Goal: Task Accomplishment & Management: Manage account settings

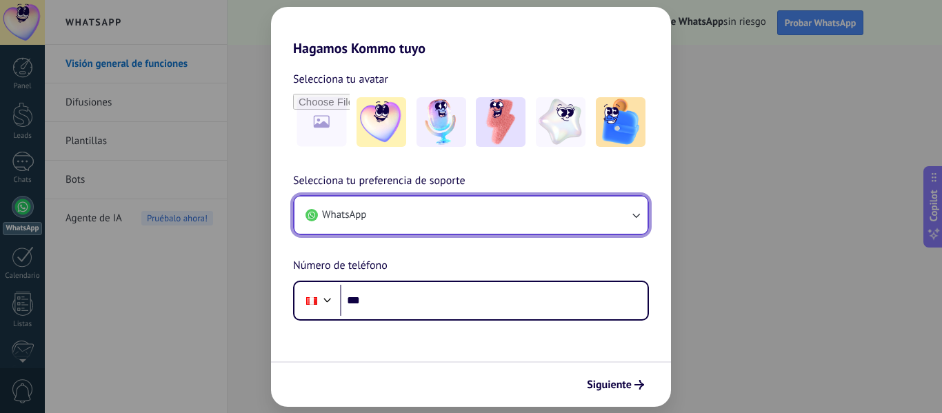
click at [574, 221] on button "WhatsApp" at bounding box center [470, 215] width 353 height 37
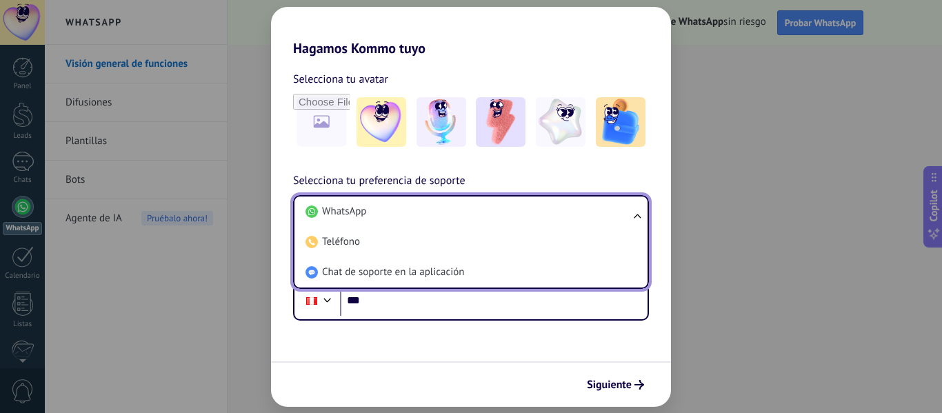
click at [574, 221] on li "WhatsApp" at bounding box center [468, 212] width 337 height 30
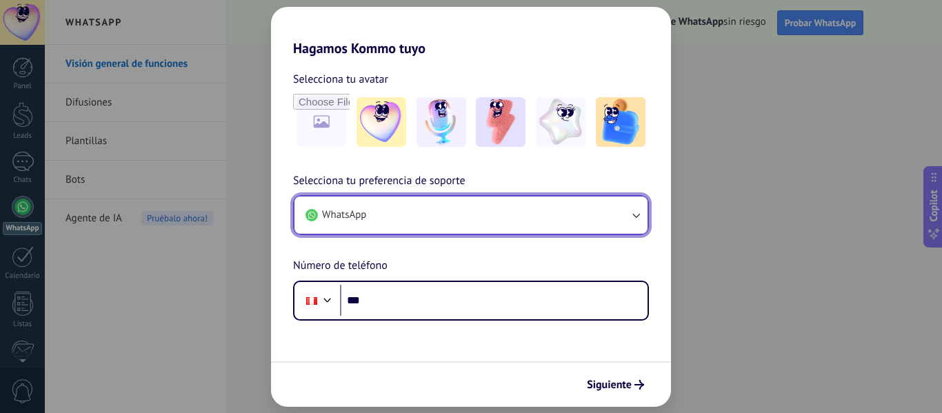
click at [574, 221] on button "WhatsApp" at bounding box center [470, 215] width 353 height 37
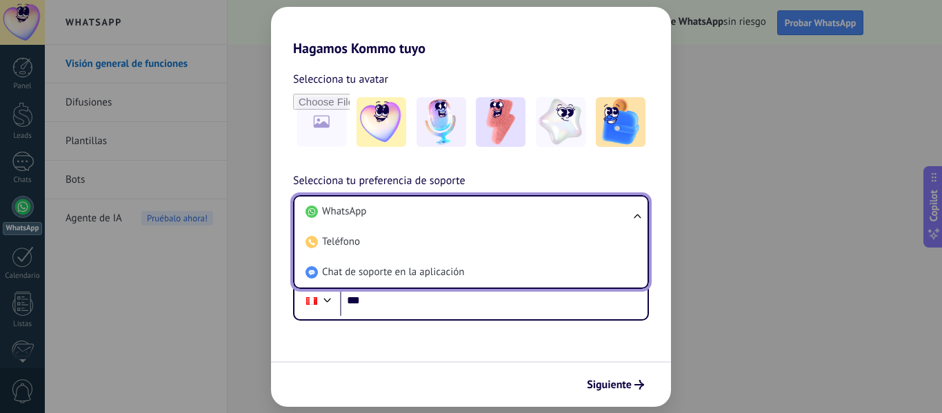
click at [574, 221] on li "WhatsApp" at bounding box center [468, 212] width 337 height 30
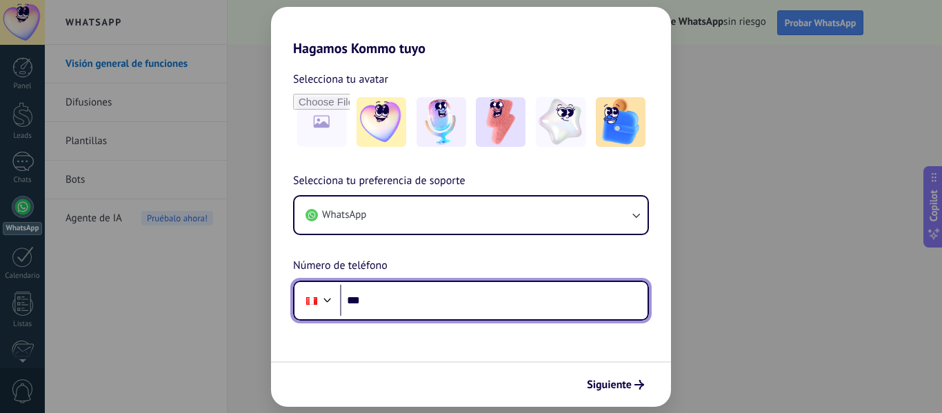
click at [415, 307] on input "***" at bounding box center [494, 301] width 308 height 32
type input "**********"
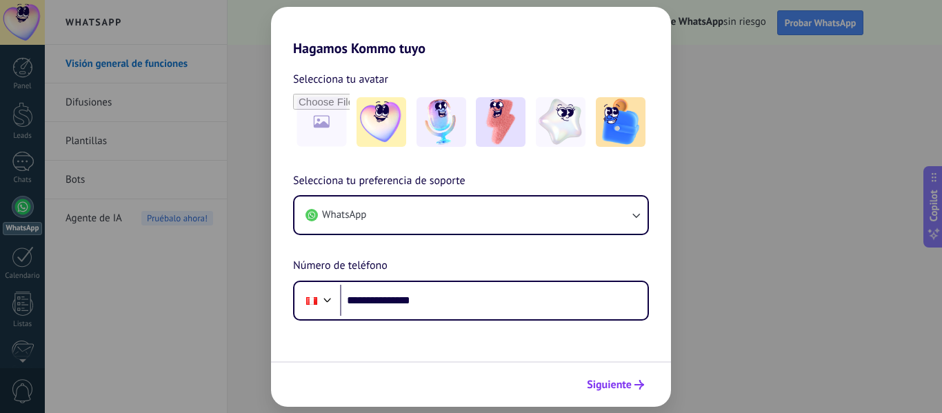
click at [619, 388] on span "Siguiente" at bounding box center [609, 385] width 45 height 10
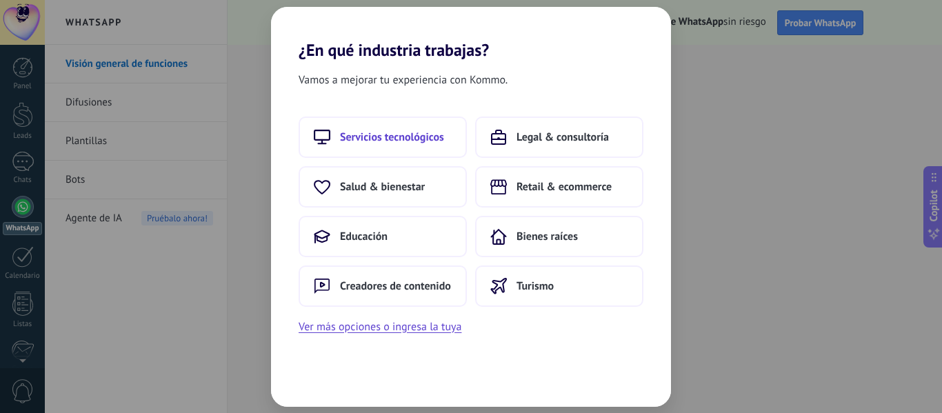
click at [405, 130] on span "Servicios tecnológicos" at bounding box center [392, 137] width 104 height 14
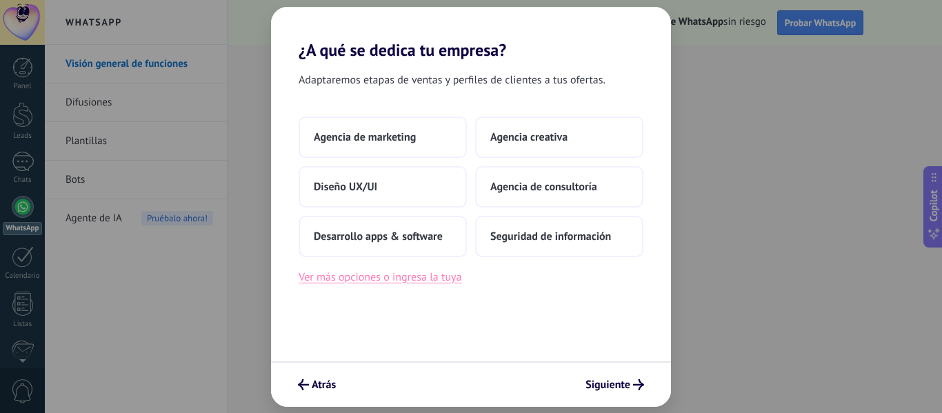
click at [454, 281] on button "Ver más opciones o ingresa la tuya" at bounding box center [380, 277] width 163 height 18
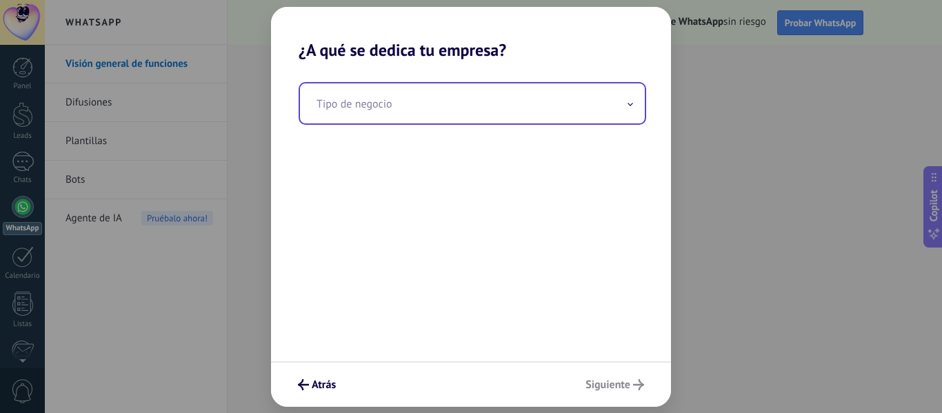
click at [419, 112] on input "text" at bounding box center [472, 103] width 345 height 40
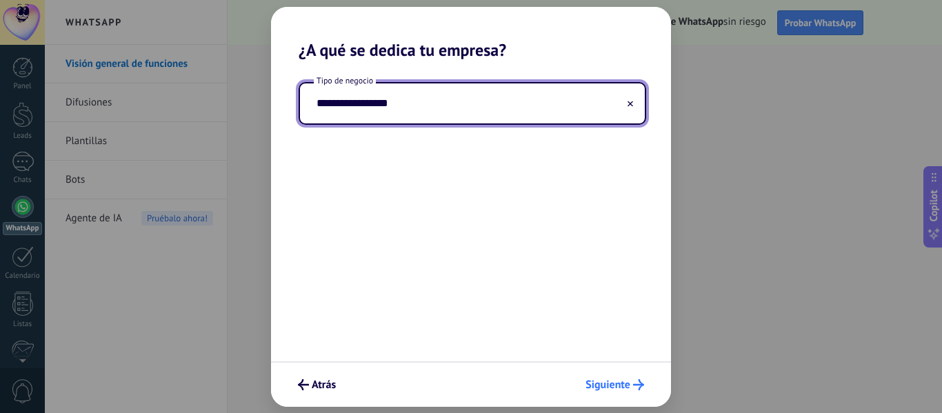
type input "**********"
click at [599, 387] on span "Siguiente" at bounding box center [607, 385] width 45 height 10
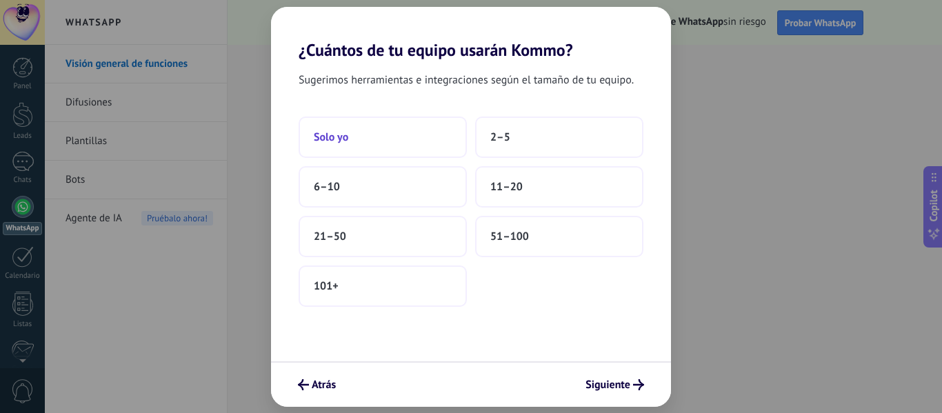
click at [330, 137] on span "Solo yo" at bounding box center [331, 137] width 34 height 14
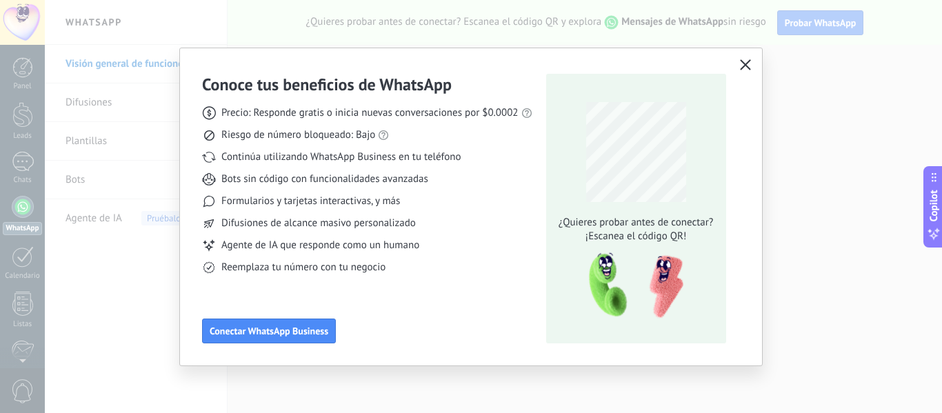
click at [744, 65] on icon "button" at bounding box center [745, 64] width 11 height 11
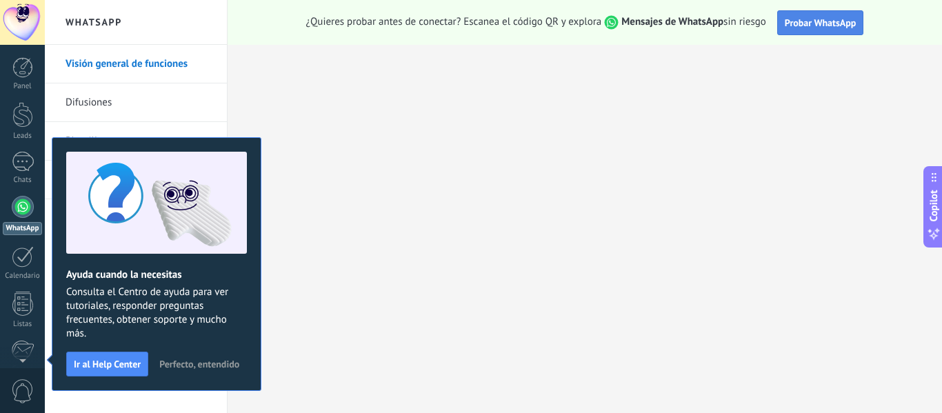
click at [797, 26] on span "Probar WhatsApp" at bounding box center [821, 23] width 72 height 12
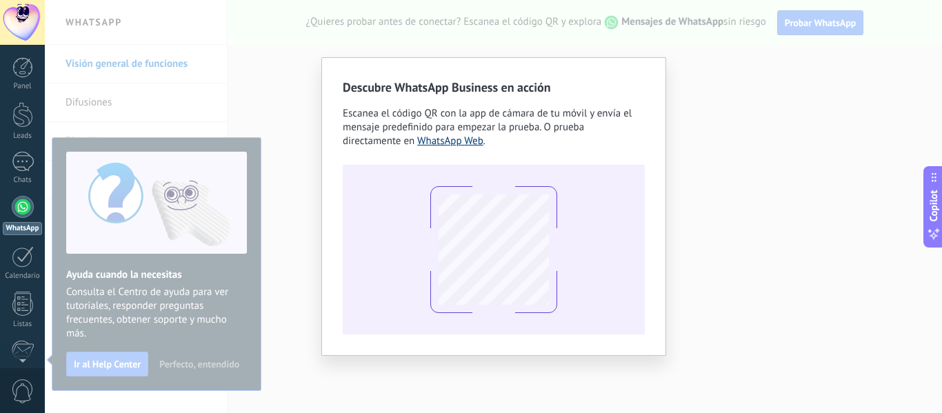
click at [462, 143] on link "WhatsApp Web" at bounding box center [450, 140] width 66 height 13
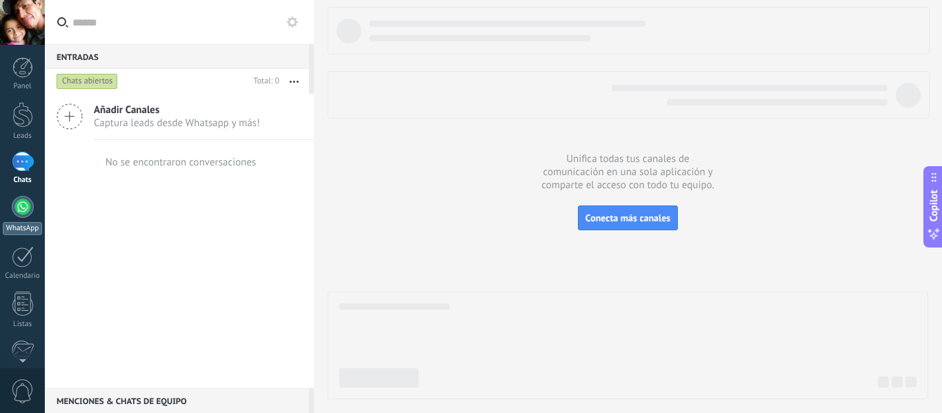
click at [17, 205] on div at bounding box center [23, 207] width 22 height 22
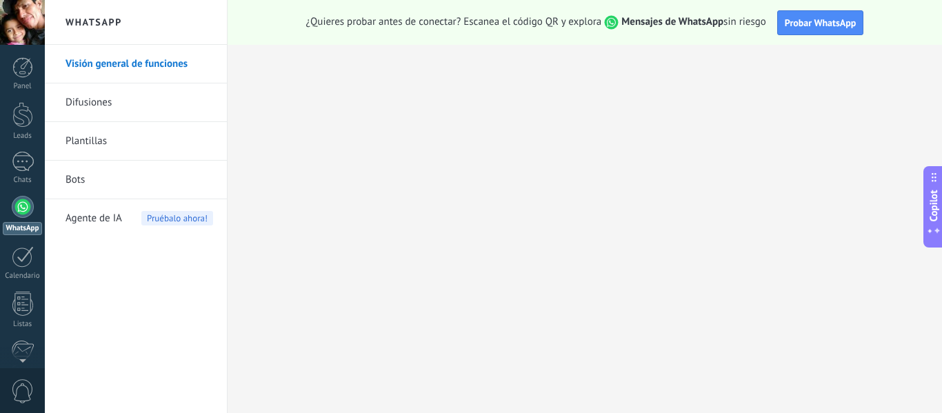
click at [97, 143] on link "Plantillas" at bounding box center [140, 141] width 148 height 39
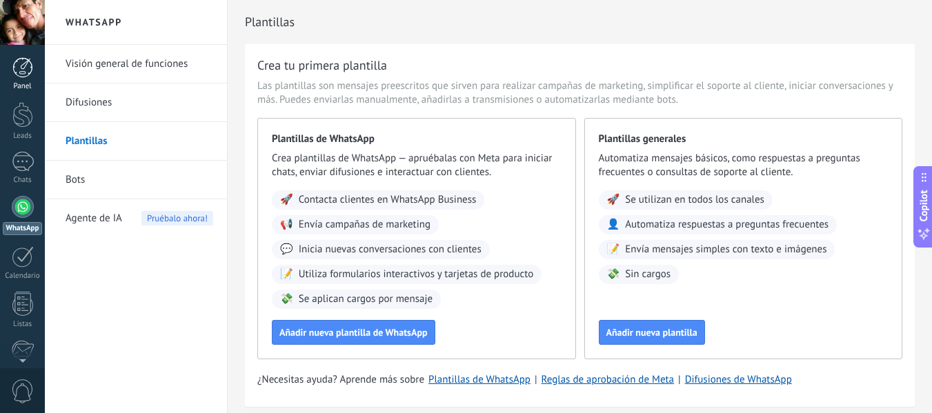
click at [26, 70] on div at bounding box center [22, 67] width 21 height 21
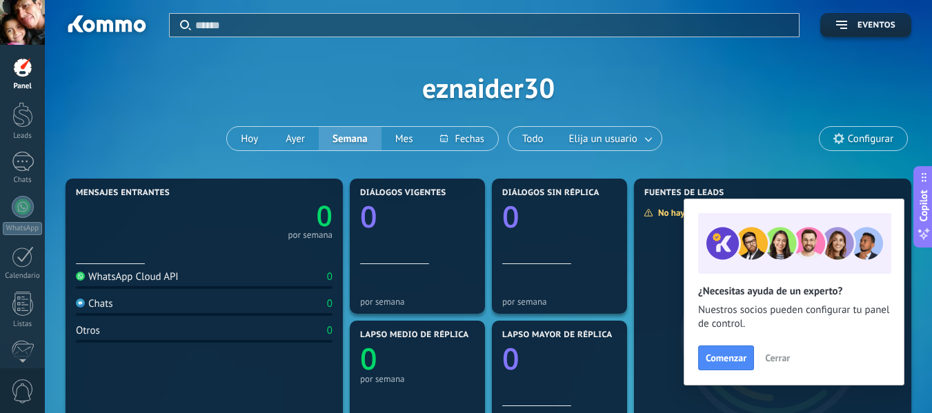
click at [777, 359] on span "Cerrar" at bounding box center [777, 358] width 25 height 10
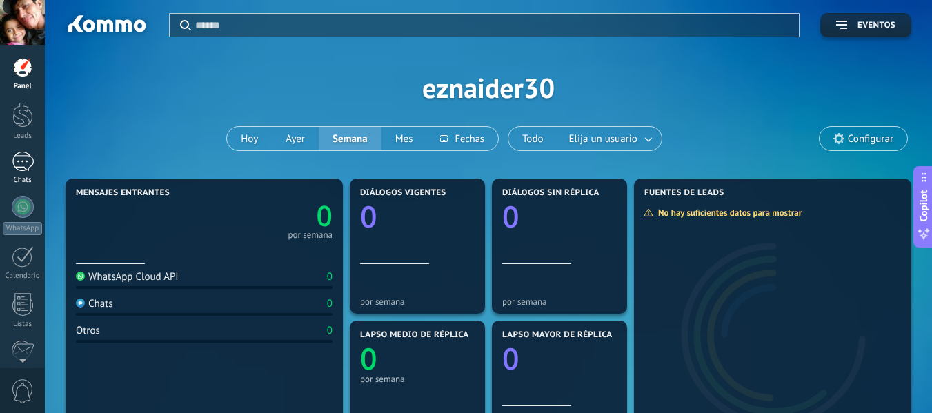
click at [25, 165] on div at bounding box center [23, 162] width 22 height 20
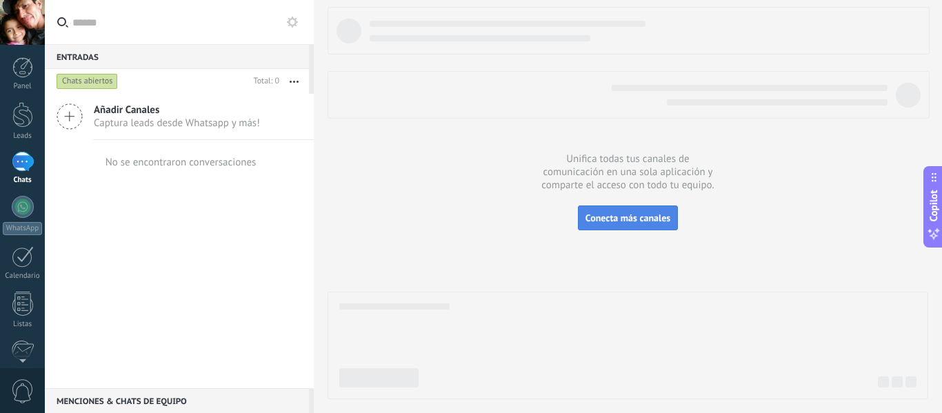
click at [601, 224] on button "Conecta más canales" at bounding box center [628, 217] width 100 height 25
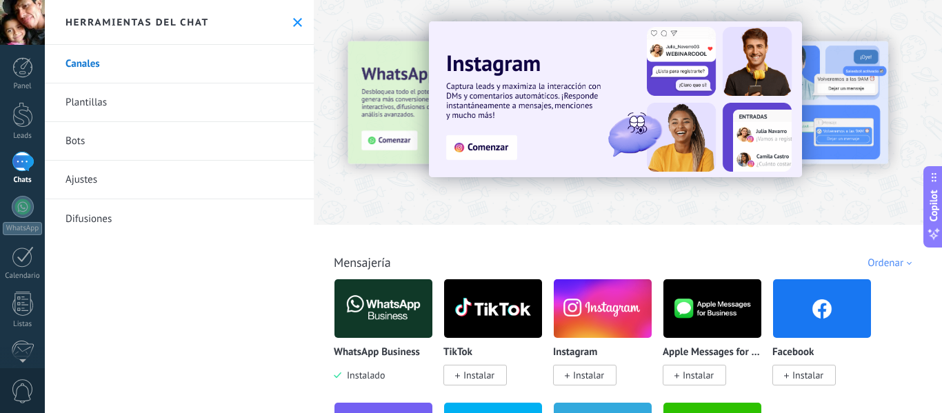
click at [111, 106] on link "Plantillas" at bounding box center [179, 102] width 269 height 39
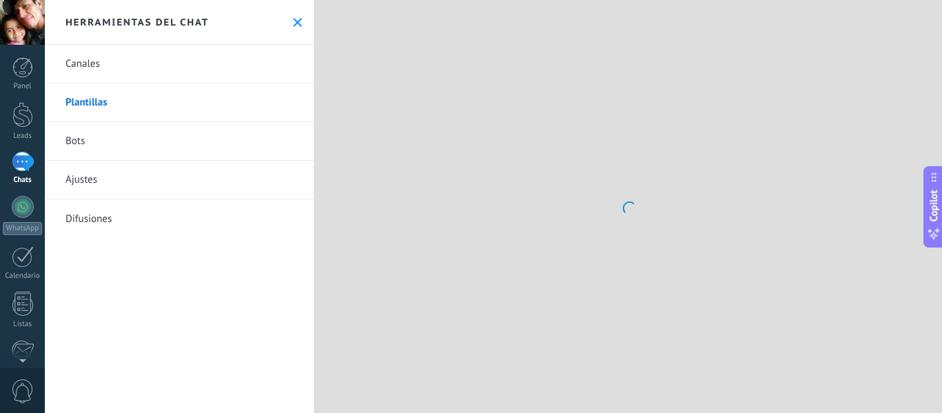
click at [87, 214] on link "Difusiones" at bounding box center [179, 218] width 269 height 39
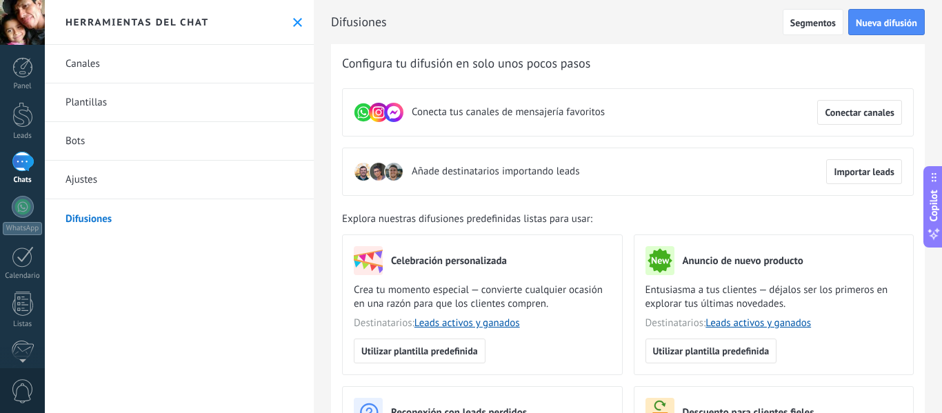
click at [82, 140] on link "Bots" at bounding box center [179, 141] width 269 height 39
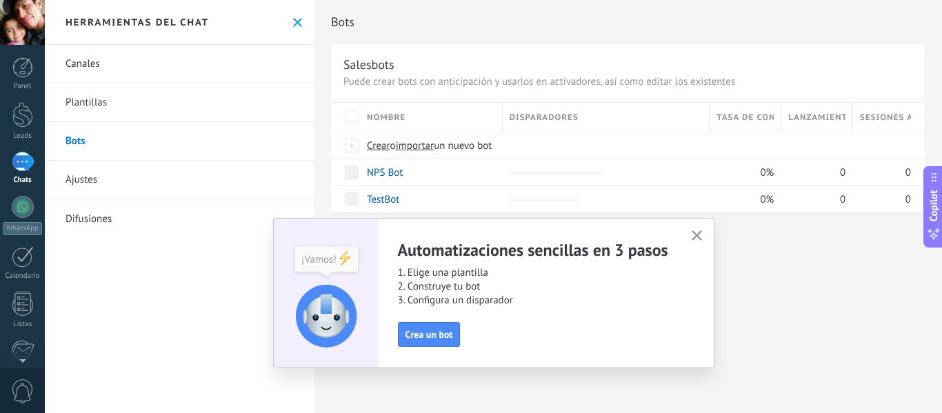
click at [699, 236] on icon "button" at bounding box center [697, 235] width 10 height 10
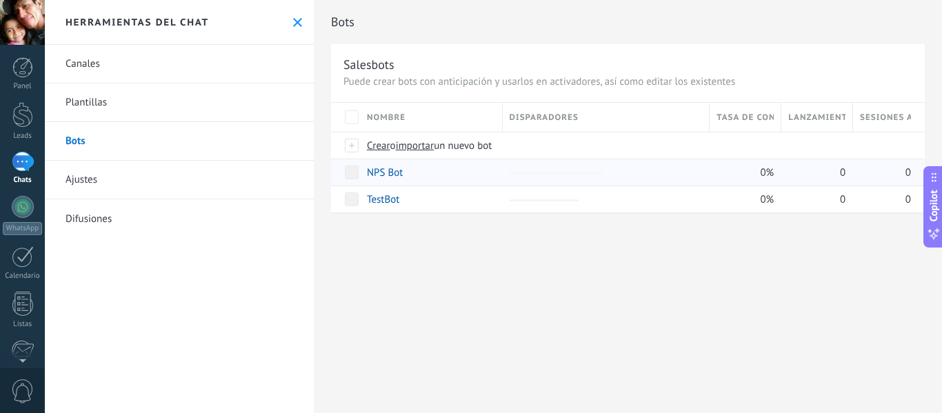
click at [388, 174] on link "NPS Bot" at bounding box center [385, 172] width 36 height 13
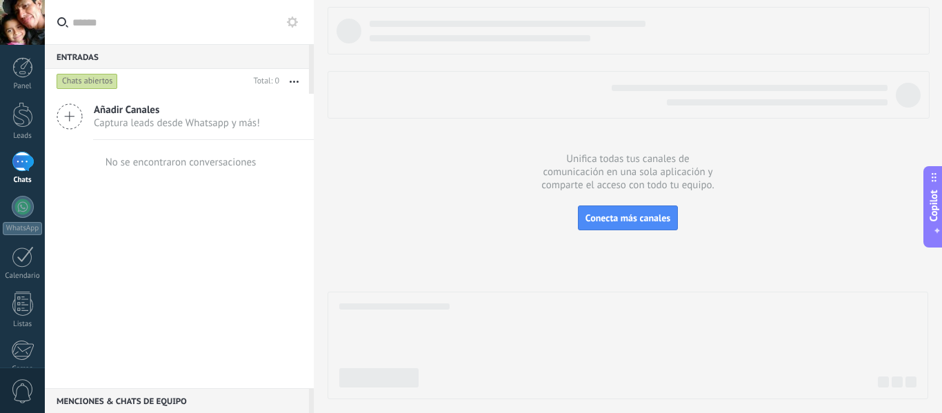
click at [92, 23] on input "text" at bounding box center [187, 22] width 230 height 44
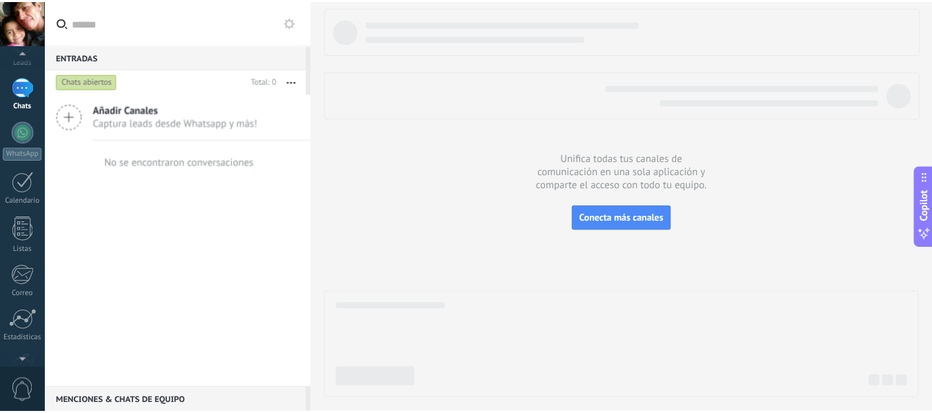
scroll to position [161, 0]
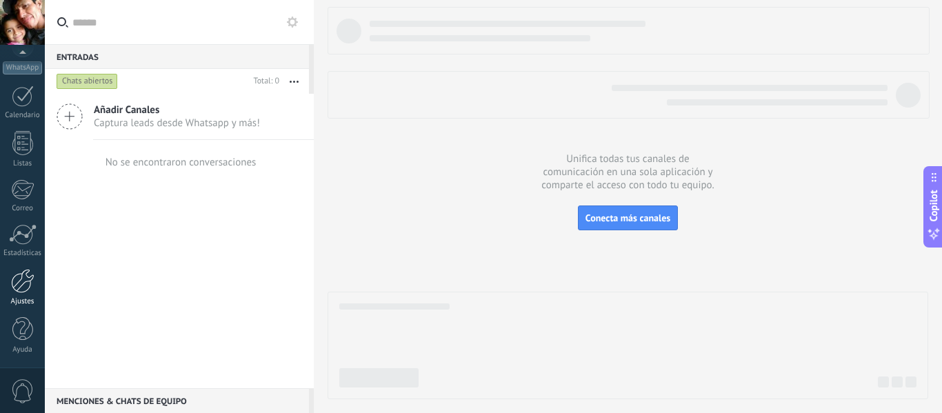
click at [19, 285] on div at bounding box center [22, 281] width 23 height 24
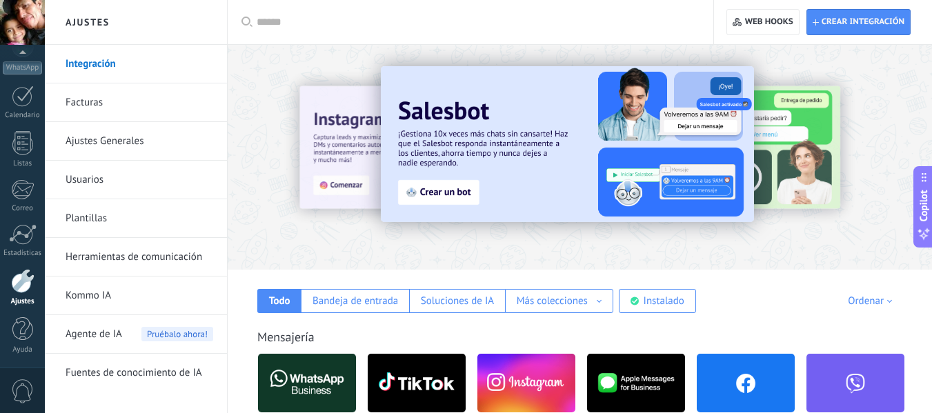
click at [90, 219] on link "Plantillas" at bounding box center [140, 218] width 148 height 39
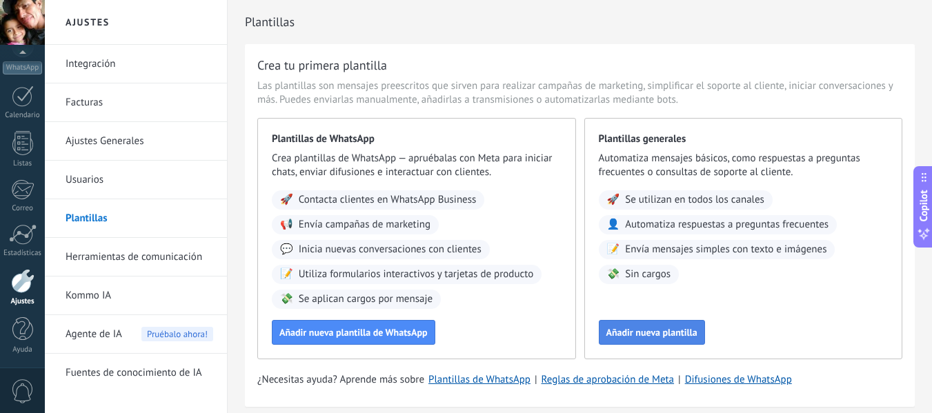
click at [615, 325] on button "Añadir nueva plantilla" at bounding box center [652, 332] width 106 height 25
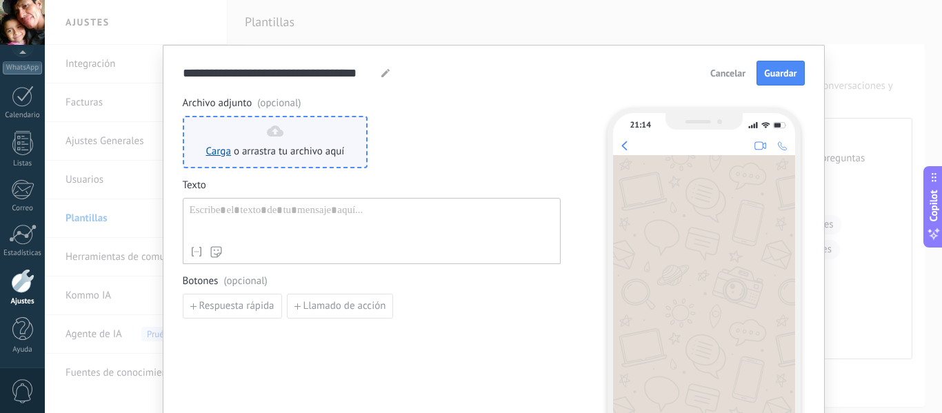
click at [261, 130] on div "Carga o arrastra tu archivo aquí Arrastra aquí" at bounding box center [275, 142] width 139 height 33
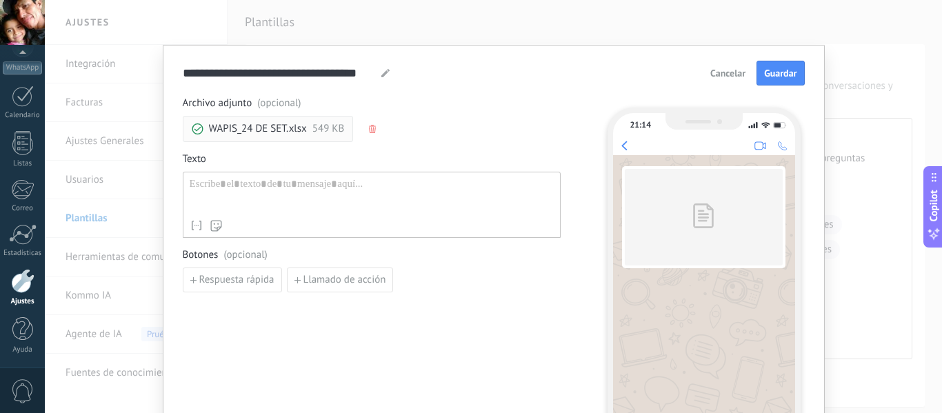
click at [228, 185] on div at bounding box center [372, 195] width 364 height 35
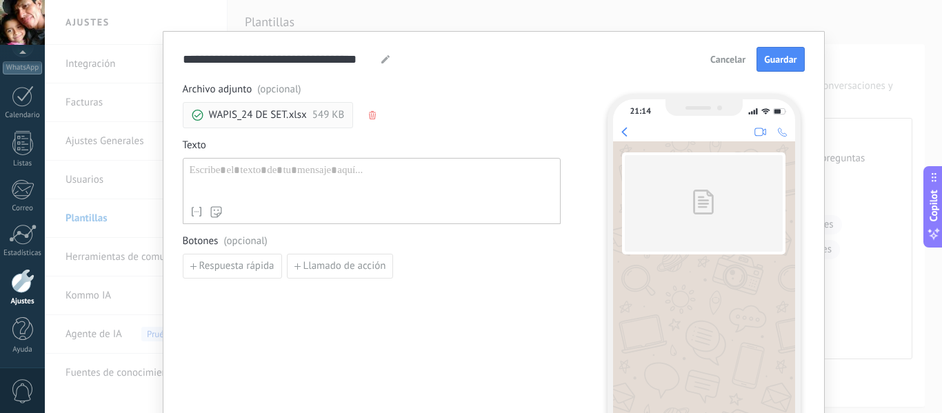
scroll to position [13, 0]
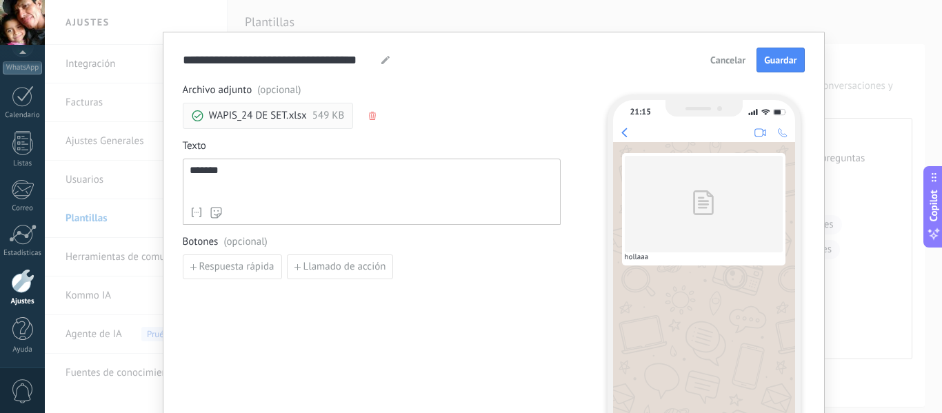
click at [370, 114] on icon "button" at bounding box center [372, 116] width 7 height 8
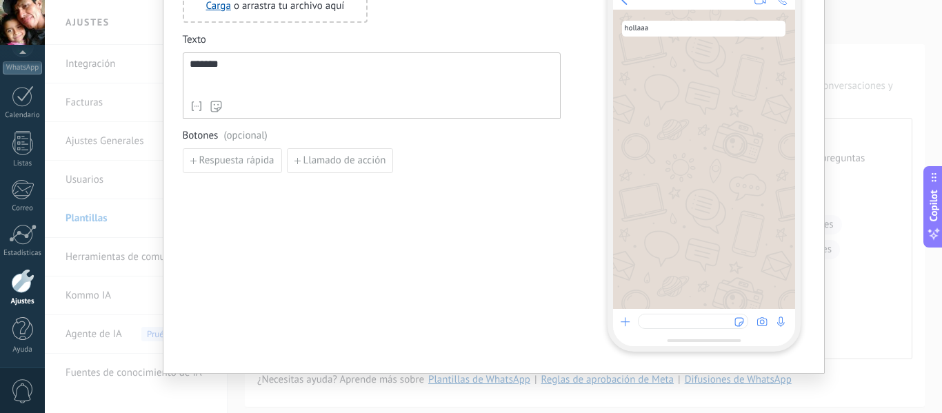
scroll to position [151, 0]
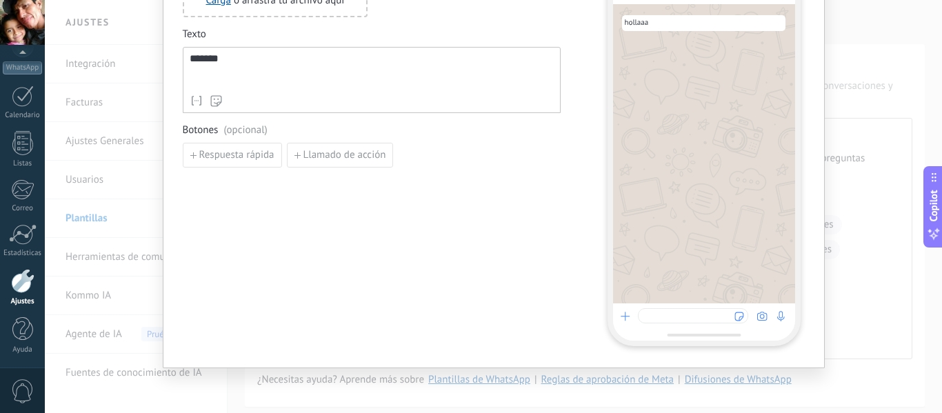
click at [723, 317] on div at bounding box center [693, 315] width 110 height 15
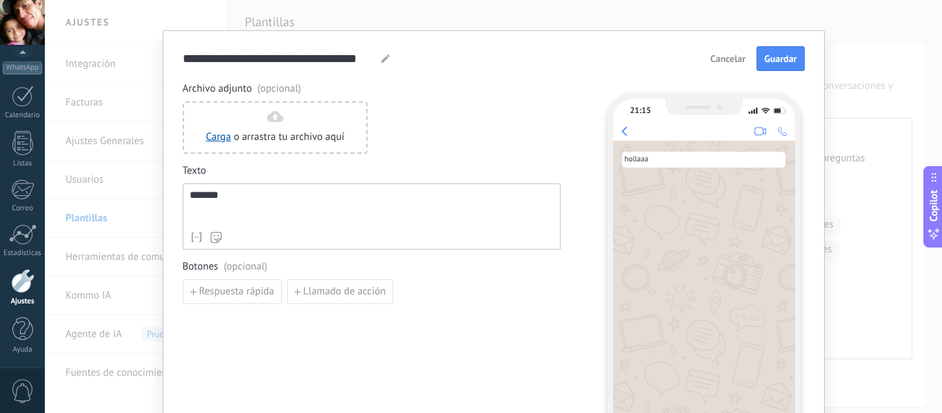
scroll to position [13, 0]
click at [730, 61] on span "Cancelar" at bounding box center [727, 60] width 35 height 10
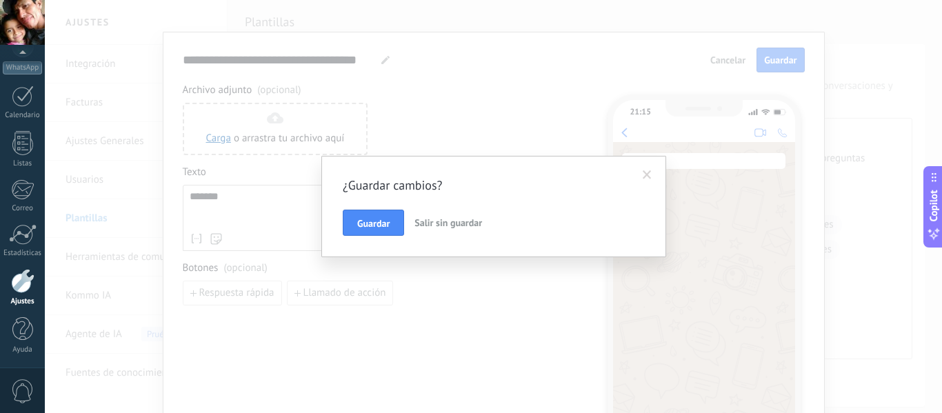
click at [452, 224] on span "Salir sin guardar" at bounding box center [448, 223] width 68 height 12
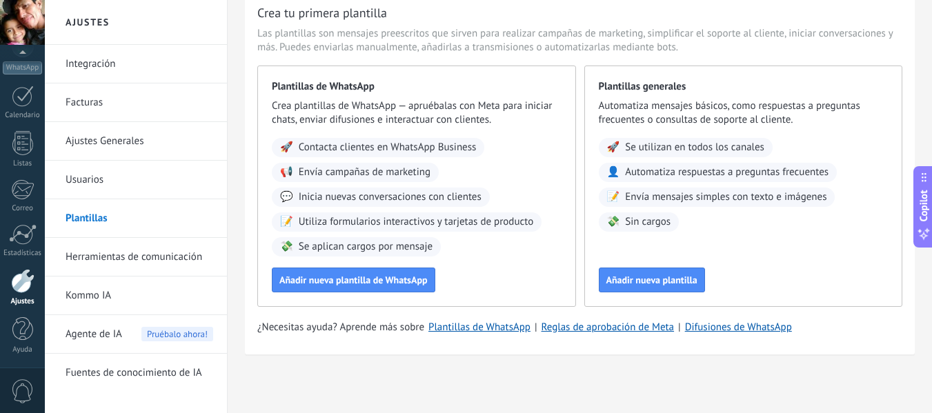
scroll to position [0, 0]
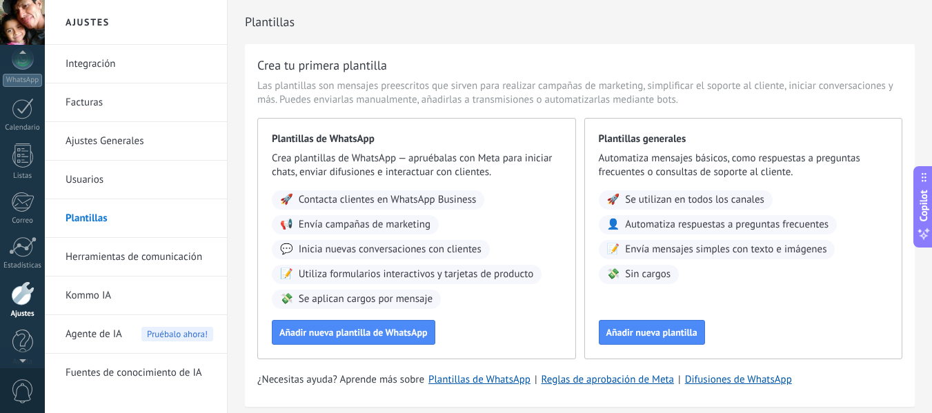
click at [21, 63] on div at bounding box center [22, 55] width 45 height 21
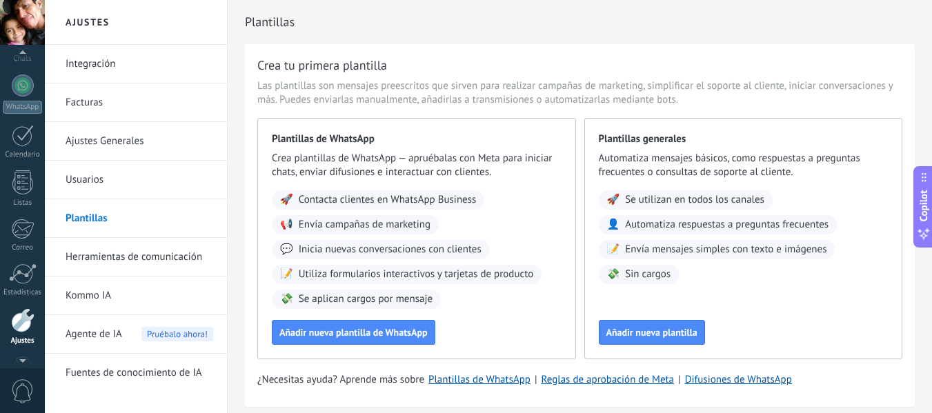
scroll to position [111, 0]
click at [15, 90] on div at bounding box center [23, 96] width 22 height 22
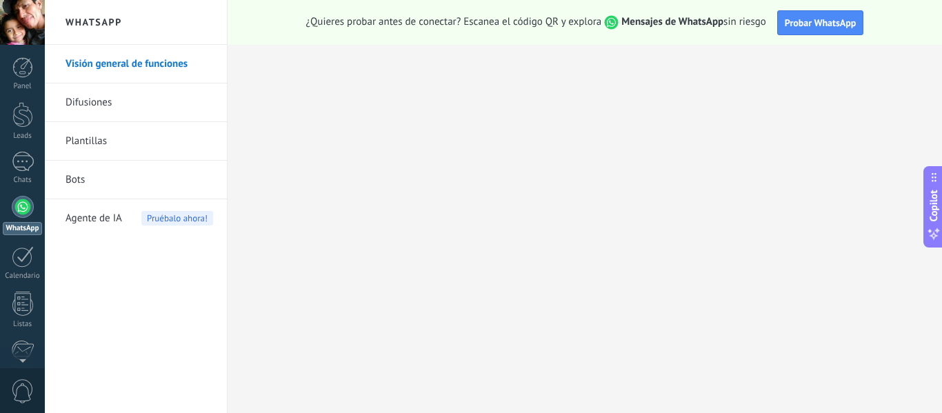
click at [89, 102] on link "Difusiones" at bounding box center [140, 102] width 148 height 39
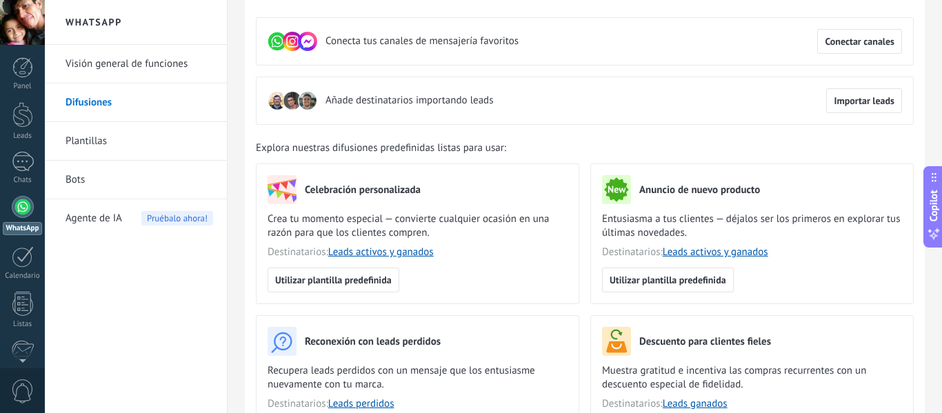
scroll to position [138, 0]
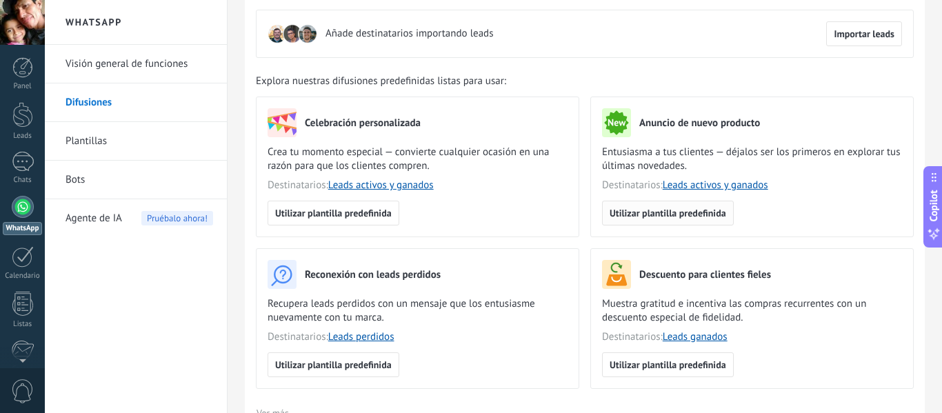
click at [653, 215] on span "Utilizar plantilla predefinida" at bounding box center [668, 213] width 117 height 10
click at [668, 208] on span "Utilizar plantilla predefinida" at bounding box center [668, 213] width 117 height 10
click at [656, 211] on span "Utilizar plantilla predefinida" at bounding box center [668, 213] width 117 height 10
click at [654, 211] on span "Utilizar plantilla predefinida" at bounding box center [668, 213] width 117 height 10
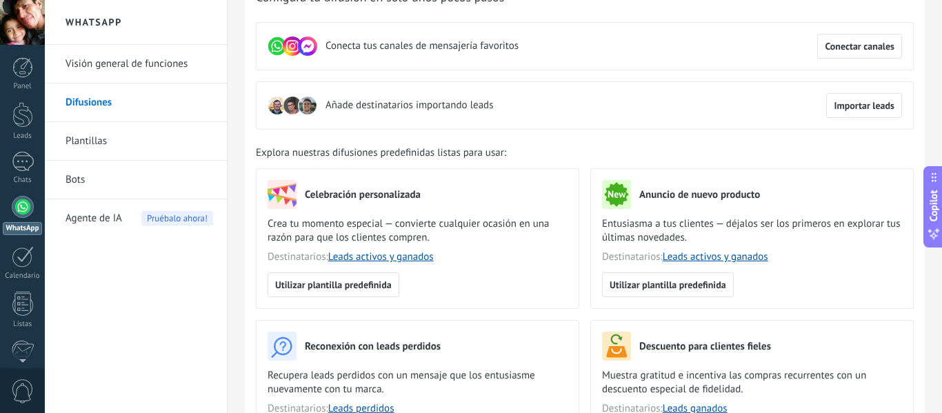
scroll to position [0, 0]
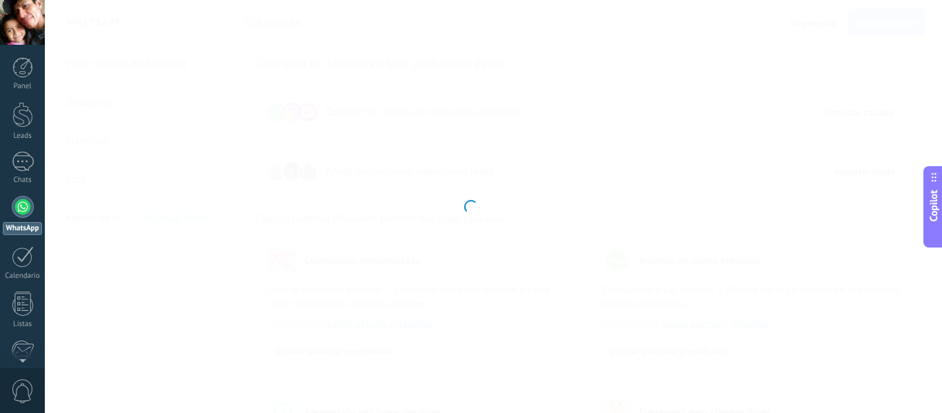
click at [859, 171] on div at bounding box center [471, 206] width 942 height 413
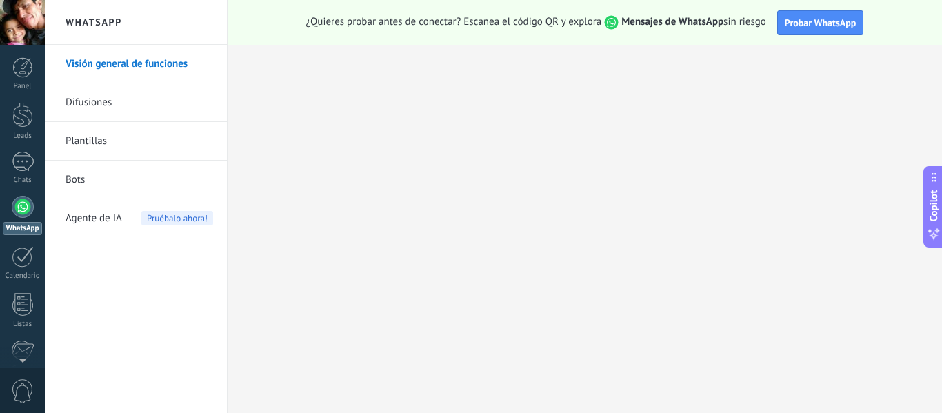
click at [938, 209] on span "Copilot" at bounding box center [934, 206] width 14 height 32
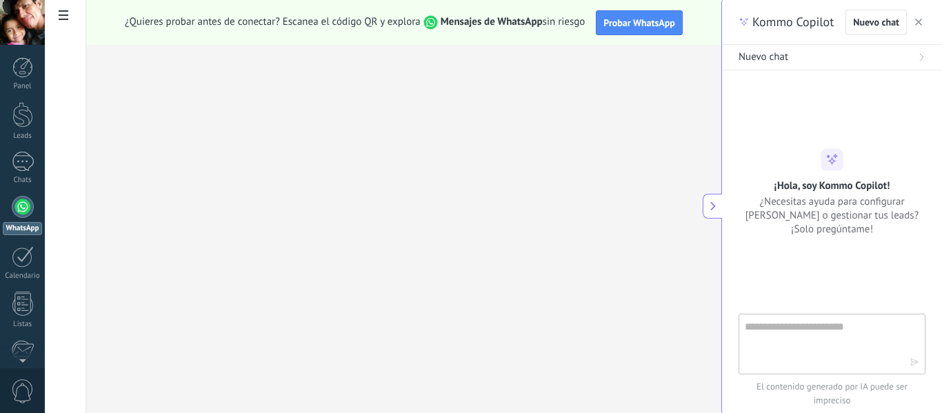
click at [921, 24] on use "button" at bounding box center [918, 22] width 7 height 7
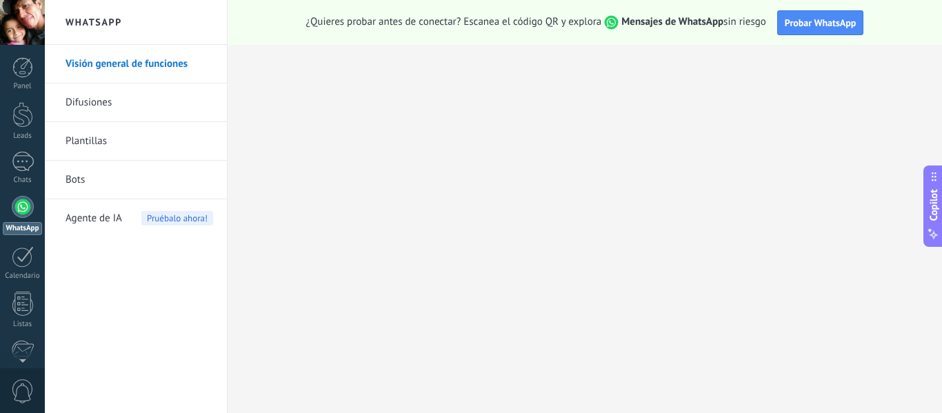
click at [88, 179] on link "Bots" at bounding box center [140, 180] width 148 height 39
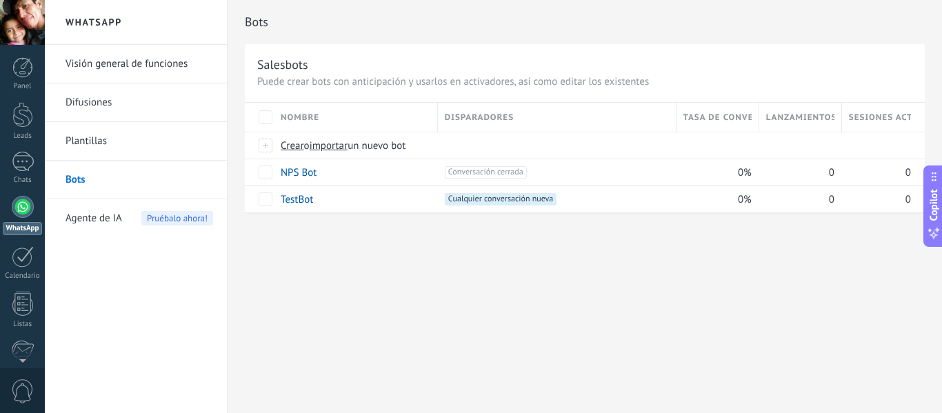
click at [27, 208] on div at bounding box center [23, 207] width 22 height 22
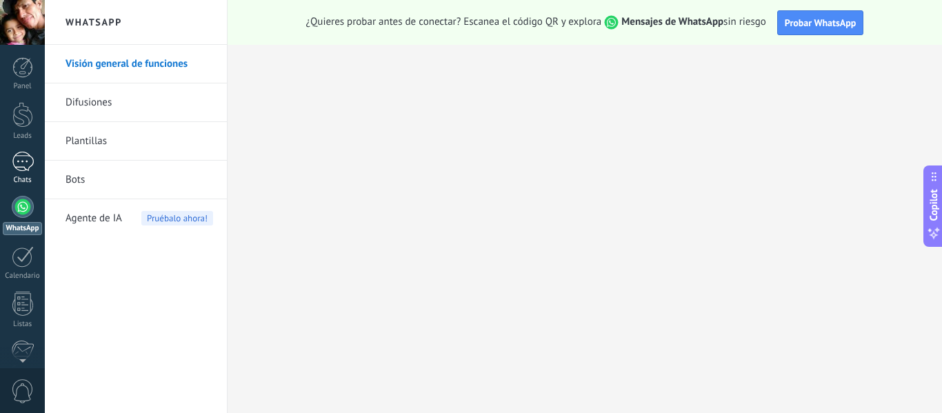
click at [25, 158] on div at bounding box center [23, 162] width 22 height 20
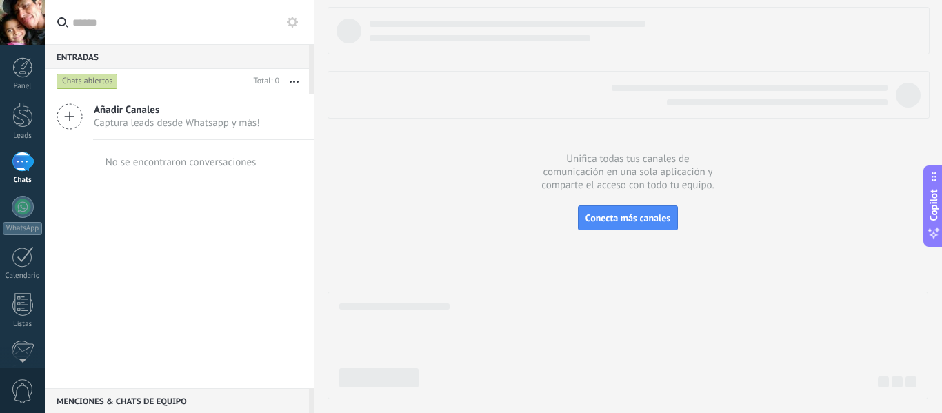
click at [72, 119] on icon at bounding box center [70, 116] width 26 height 26
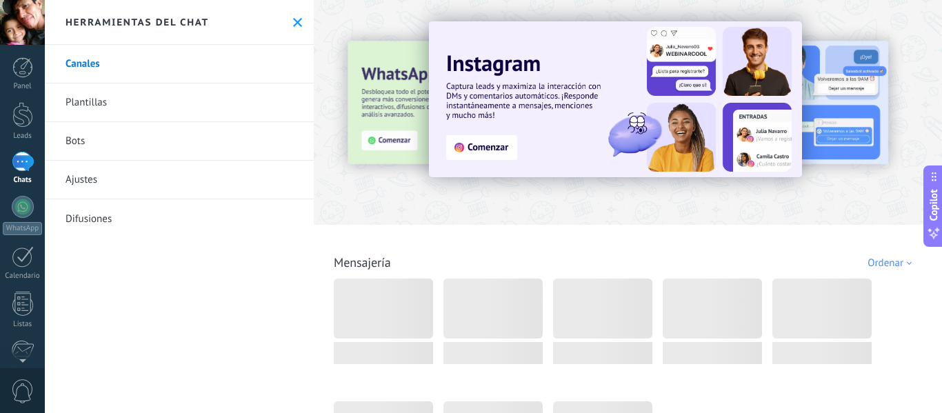
click at [375, 141] on div at bounding box center [290, 112] width 302 height 124
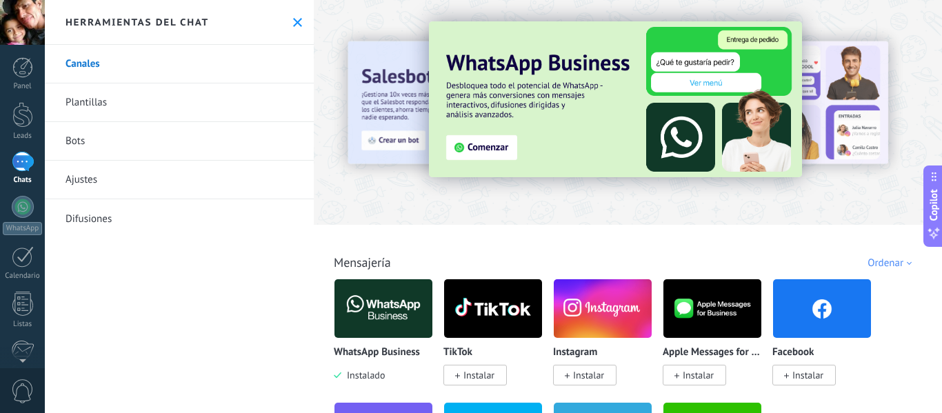
scroll to position [69, 0]
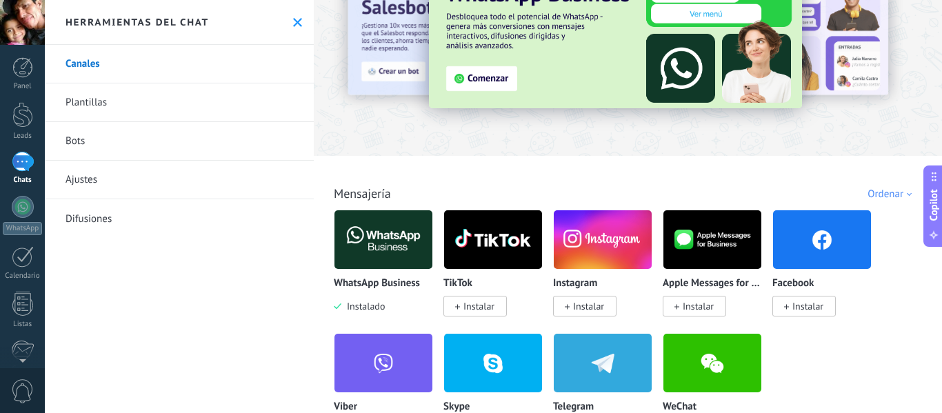
click at [397, 260] on img at bounding box center [383, 239] width 98 height 67
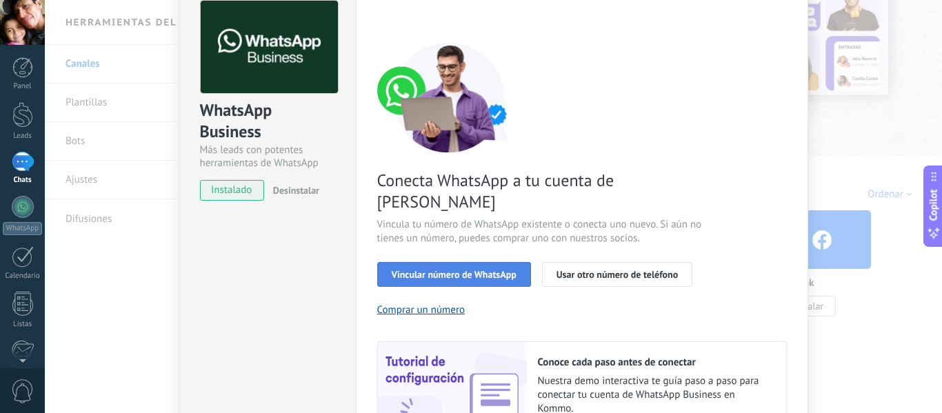
click at [441, 270] on span "Vincular número de WhatsApp" at bounding box center [454, 275] width 125 height 10
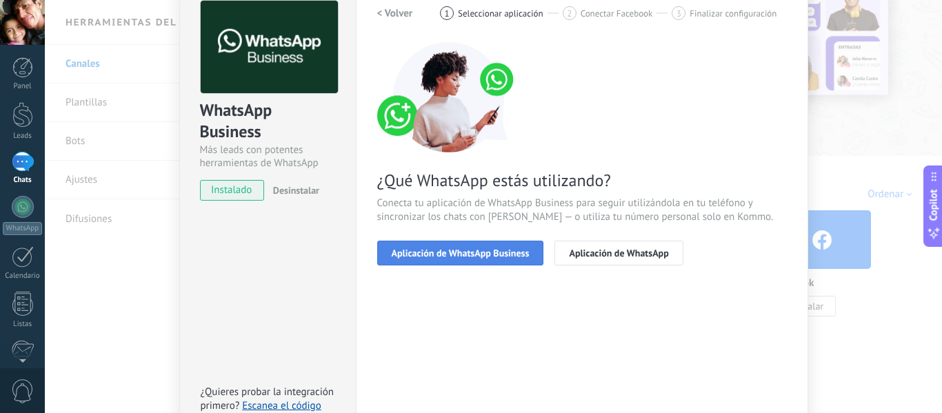
click at [439, 254] on span "Aplicación de WhatsApp Business" at bounding box center [461, 253] width 138 height 10
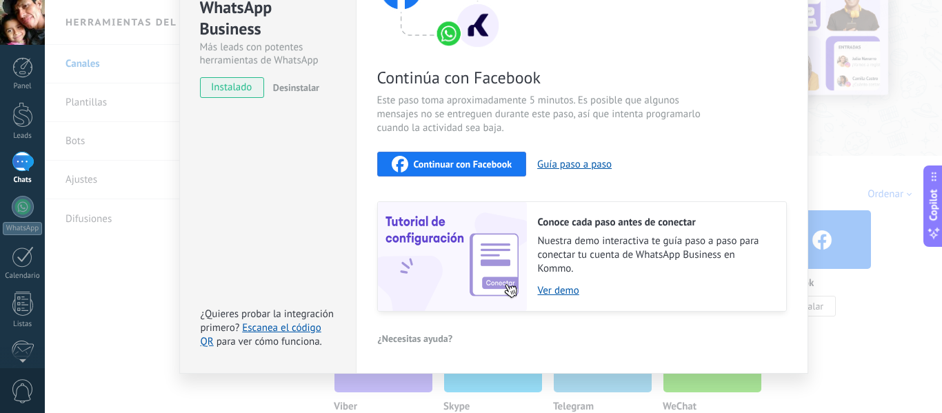
scroll to position [183, 0]
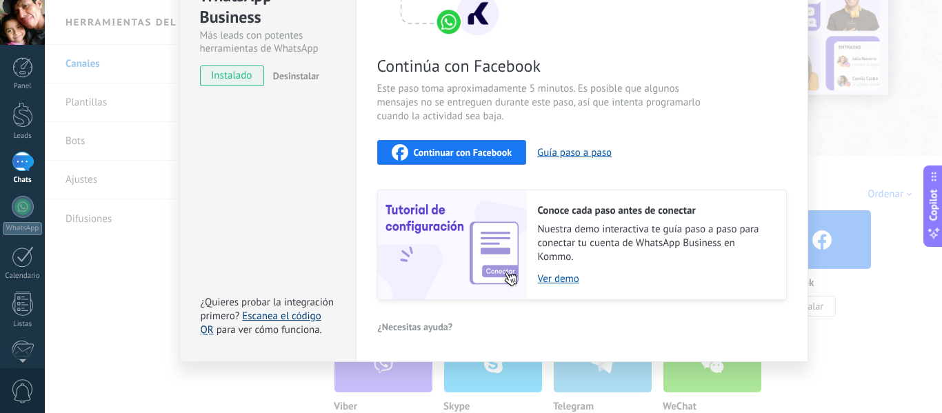
click at [288, 314] on link "Escanea el código QR" at bounding box center [261, 323] width 121 height 27
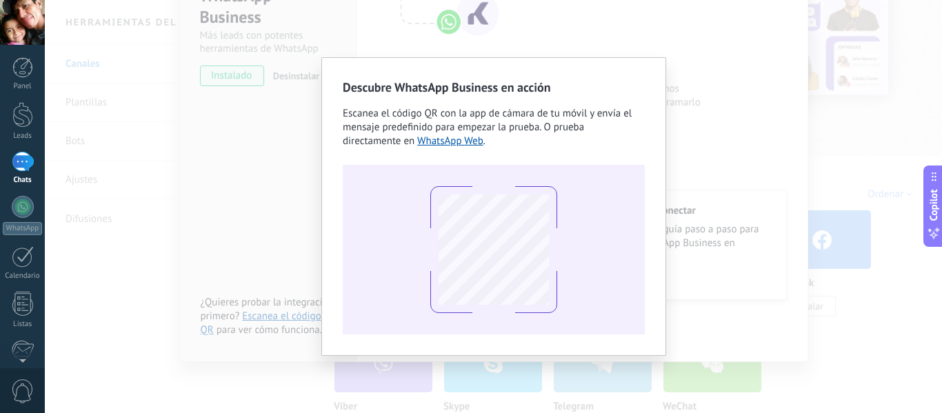
click at [254, 78] on div "Descubre WhatsApp Business en acción Escanea el código QR con la app [PERSON_NA…" at bounding box center [493, 206] width 897 height 413
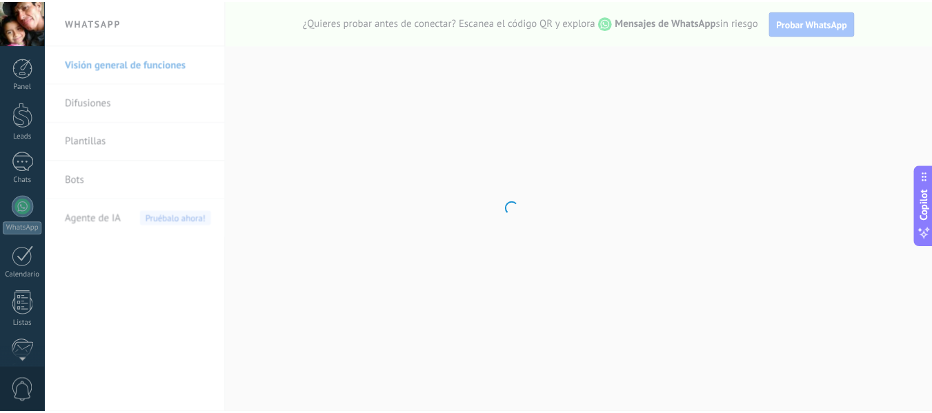
scroll to position [161, 0]
